Goal: Task Accomplishment & Management: Complete application form

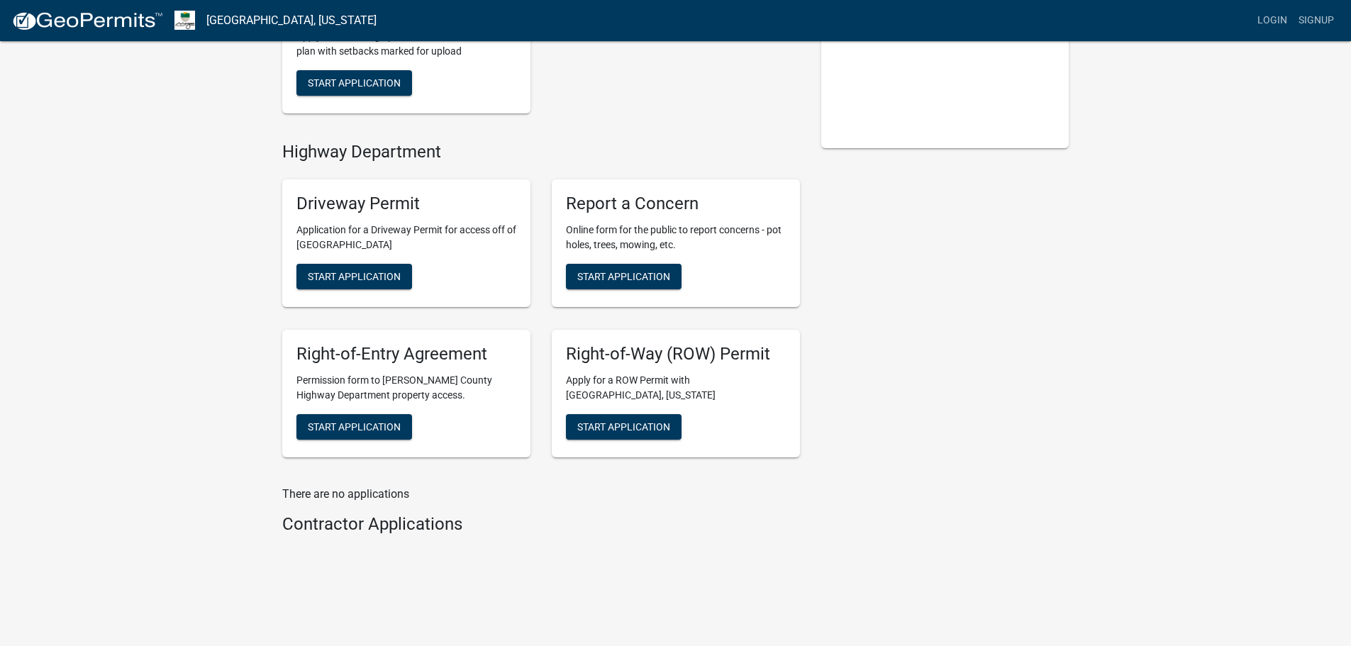
scroll to position [314, 0]
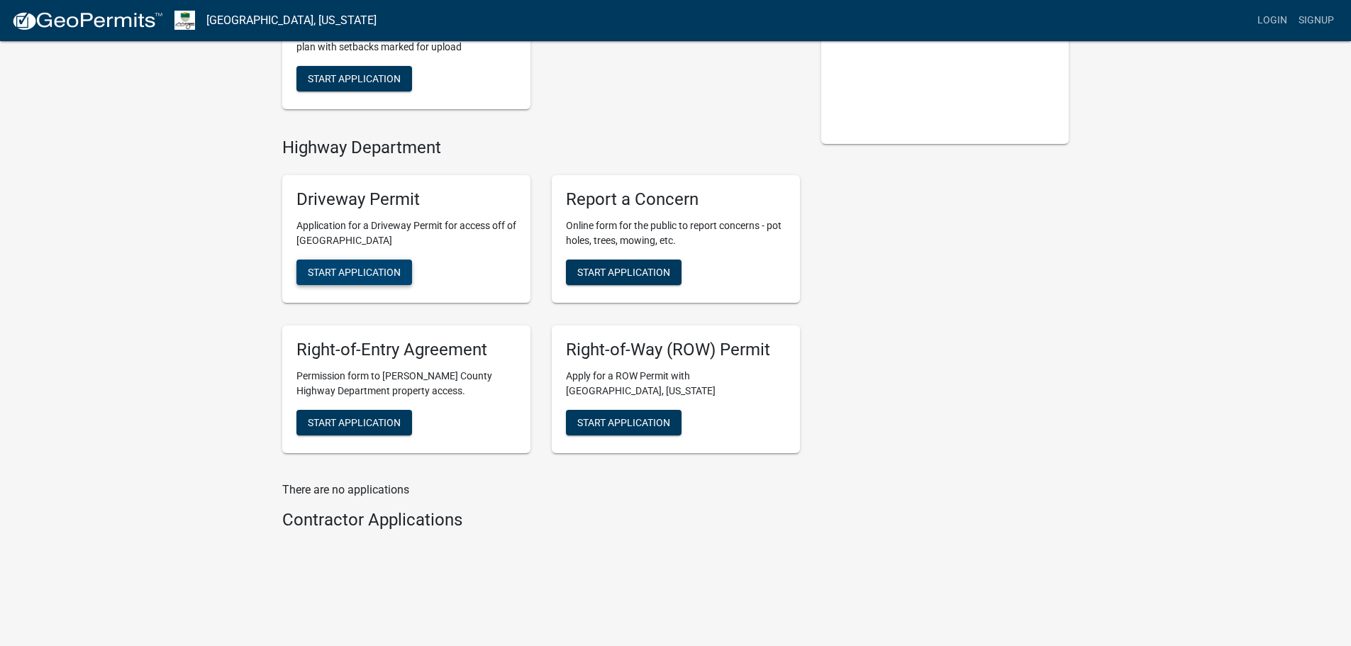
click at [348, 271] on span "Start Application" at bounding box center [354, 271] width 93 height 11
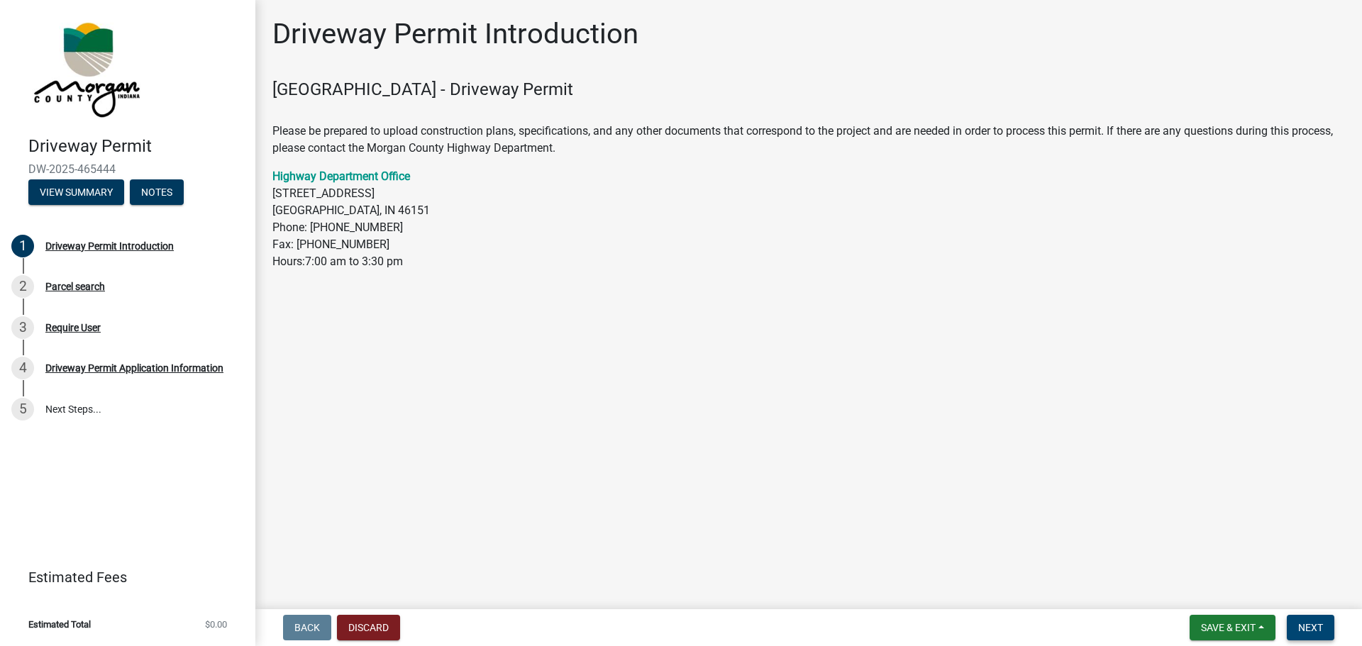
click at [1320, 625] on span "Next" at bounding box center [1310, 627] width 25 height 11
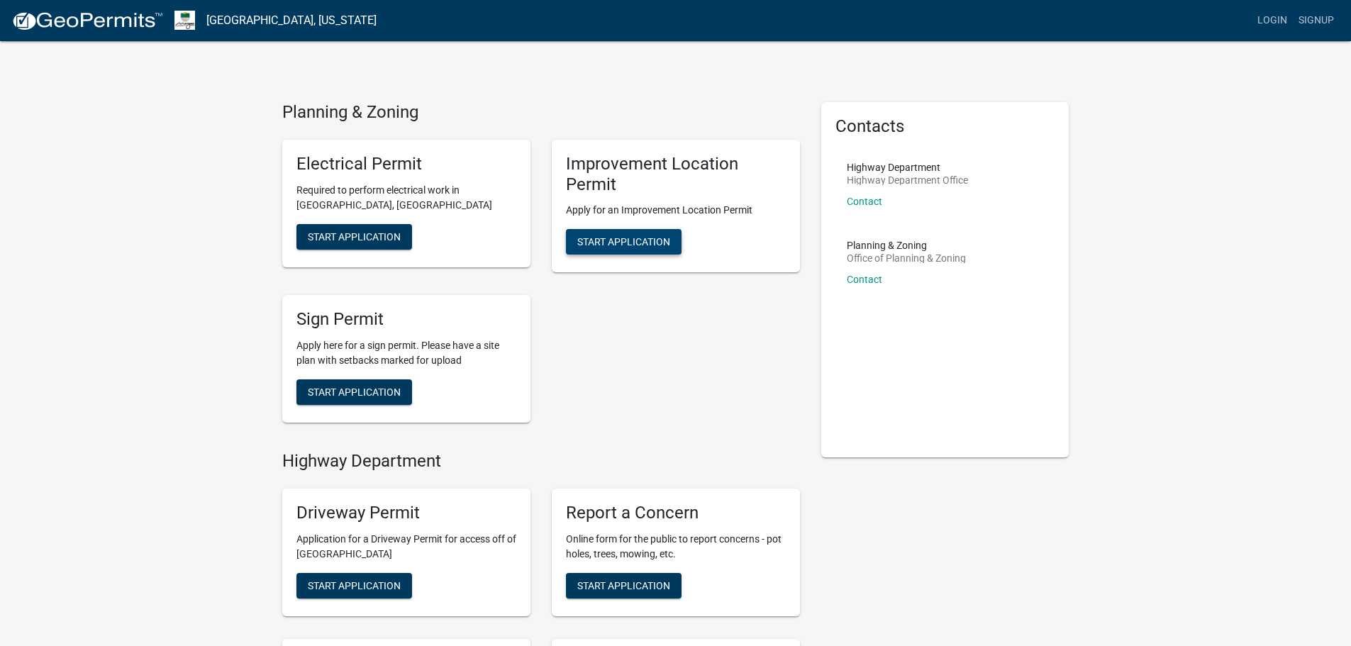
click at [634, 238] on span "Start Application" at bounding box center [623, 241] width 93 height 11
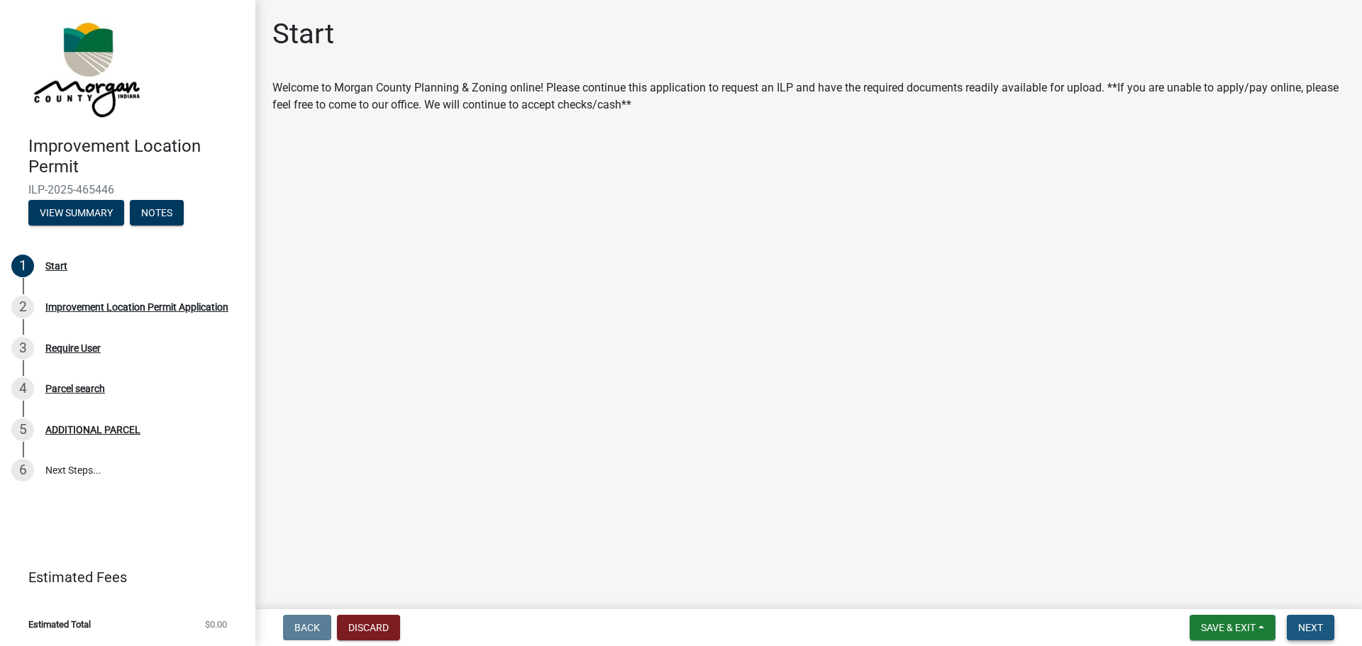
click at [1312, 627] on span "Next" at bounding box center [1310, 627] width 25 height 11
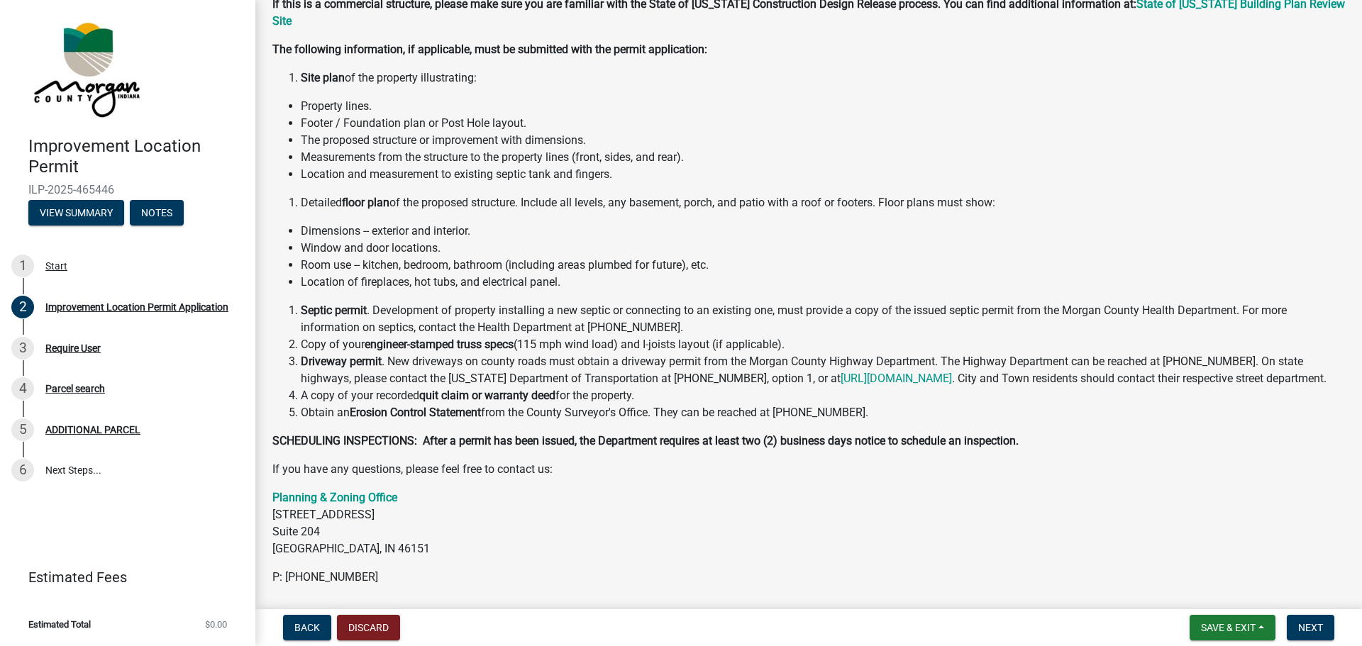
scroll to position [142, 0]
